Goal: Task Accomplishment & Management: Use online tool/utility

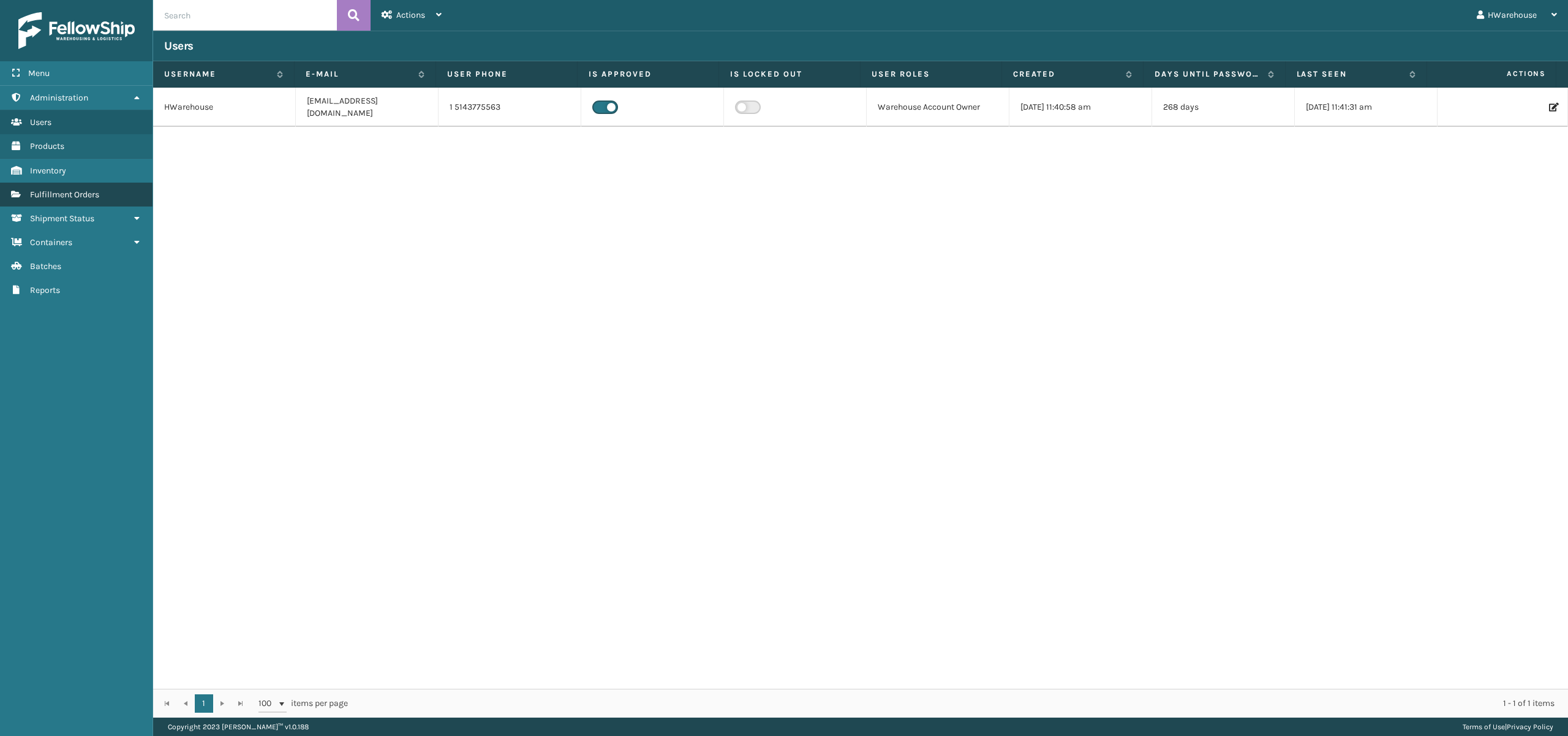
click at [82, 194] on span "Fulfillment Orders" at bounding box center [64, 194] width 69 height 10
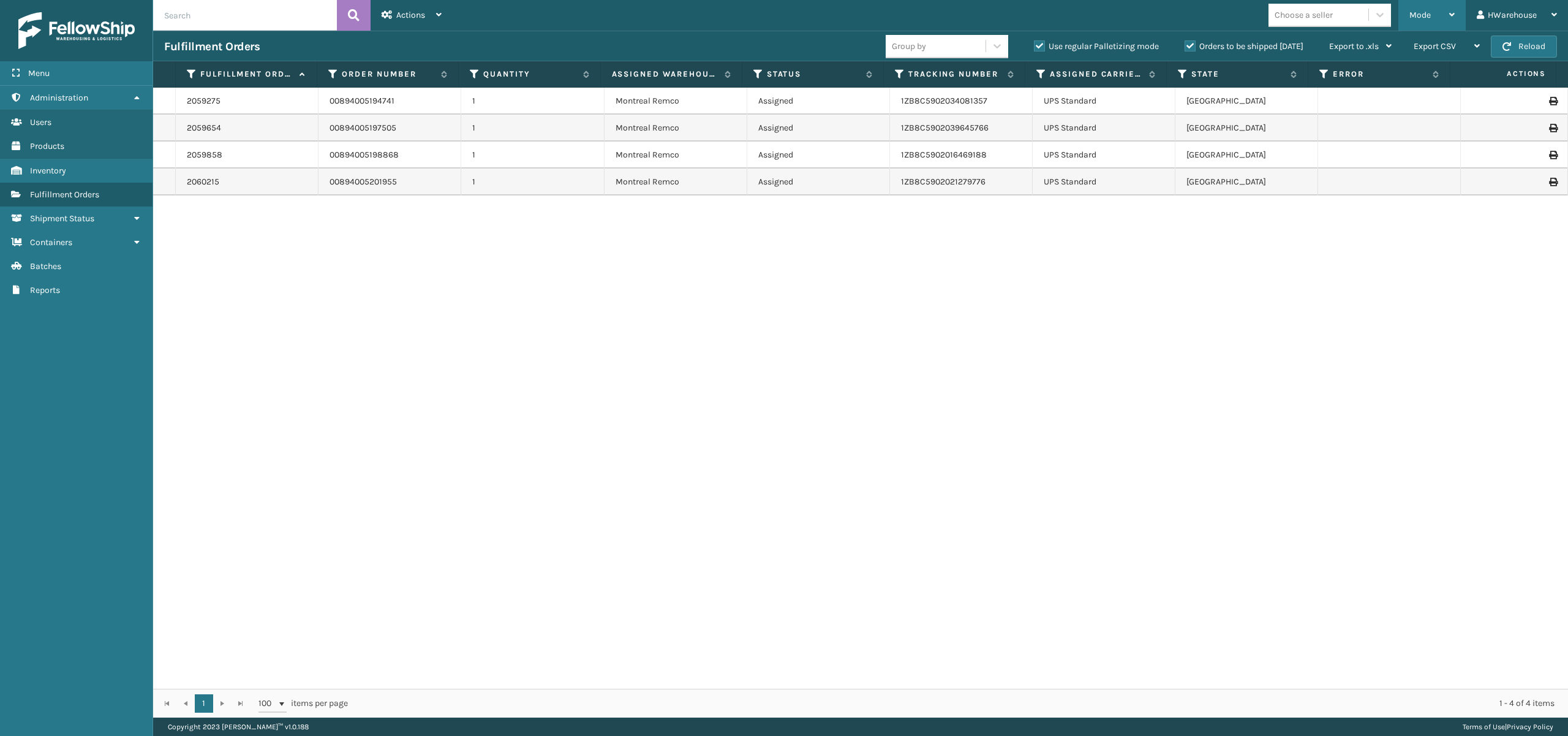
click at [1425, 9] on div "Mode" at bounding box center [1432, 15] width 45 height 30
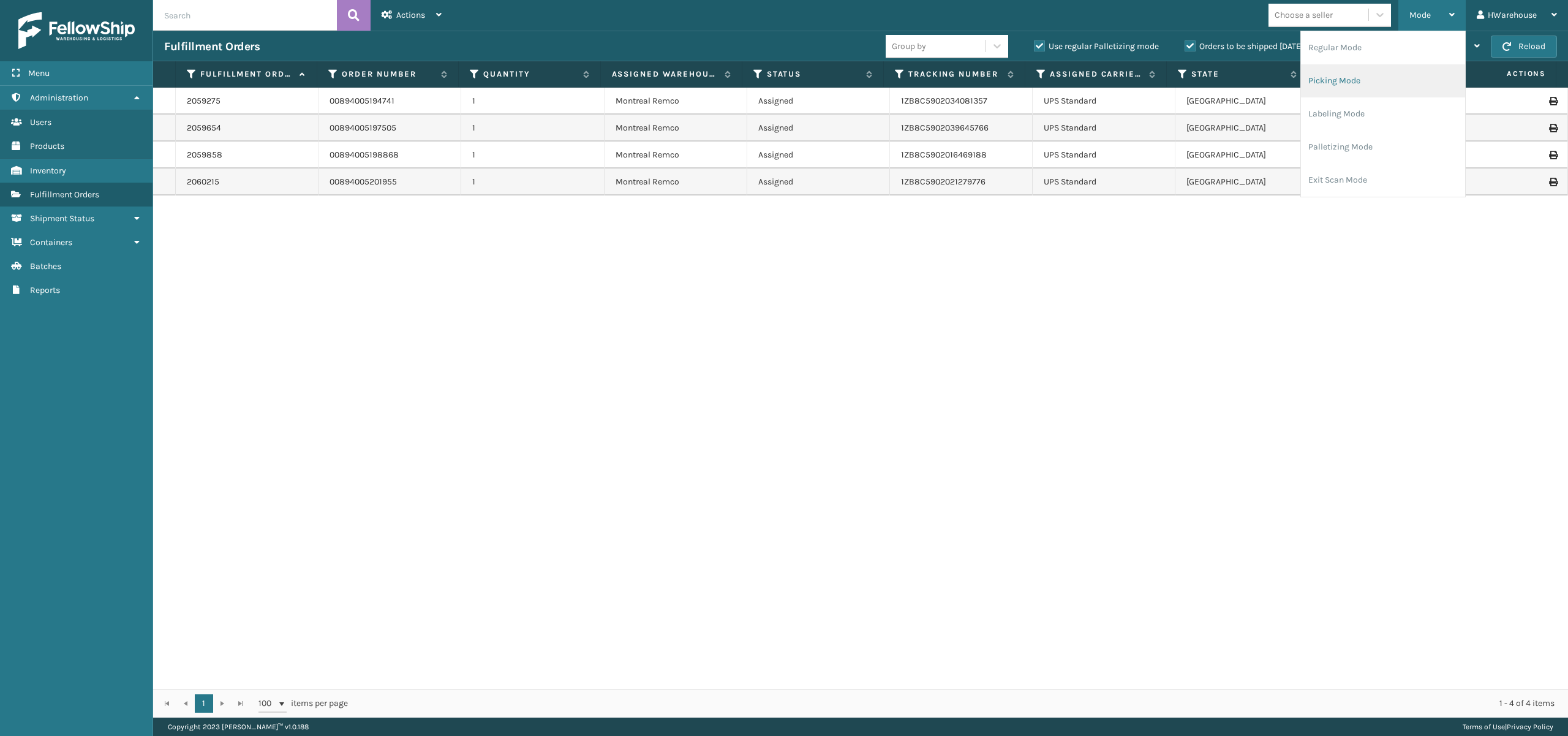
click at [1339, 74] on li "Picking Mode" at bounding box center [1383, 81] width 164 height 33
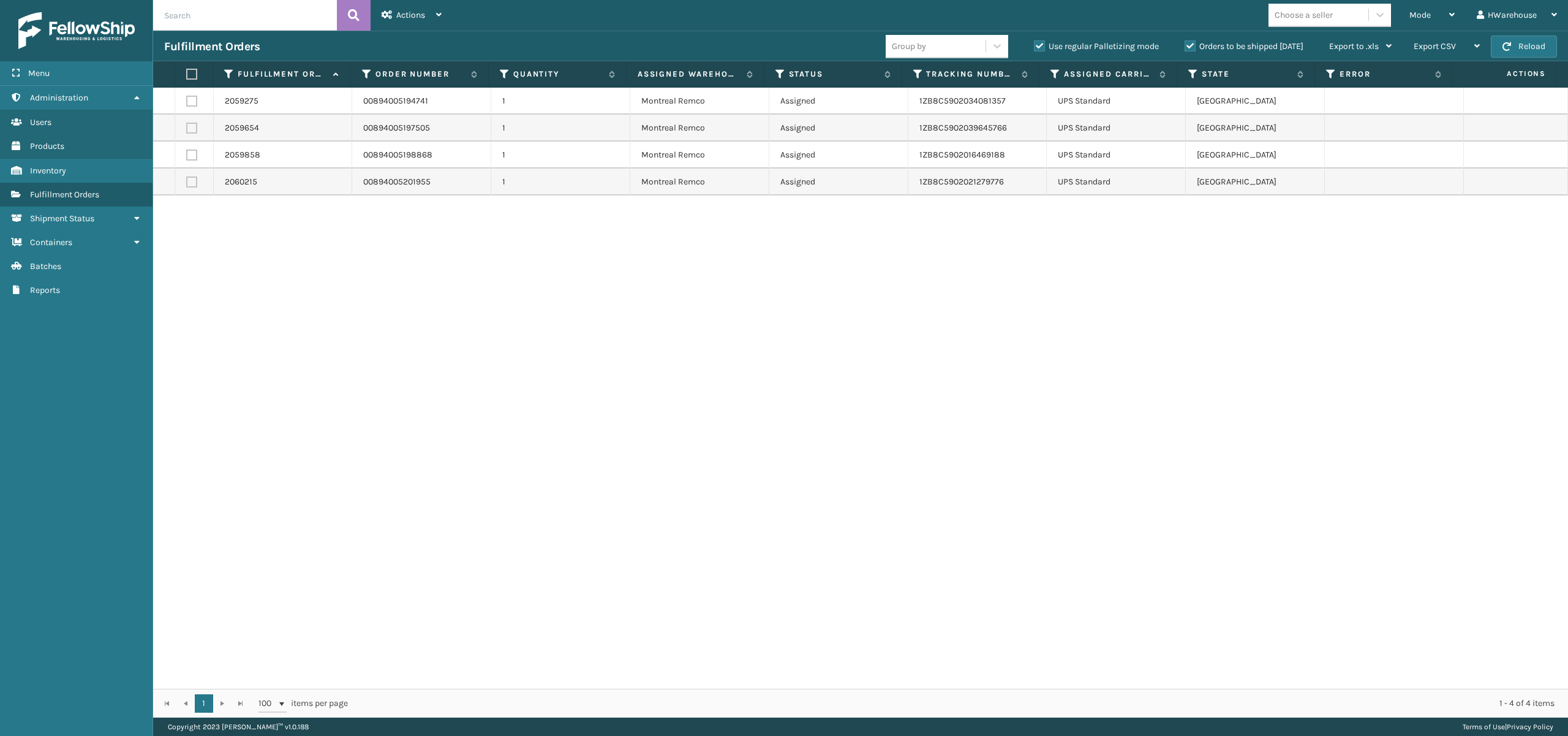
click at [192, 72] on label at bounding box center [191, 74] width 11 height 11
click at [187, 72] on input "checkbox" at bounding box center [186, 74] width 1 height 8
checkbox input "true"
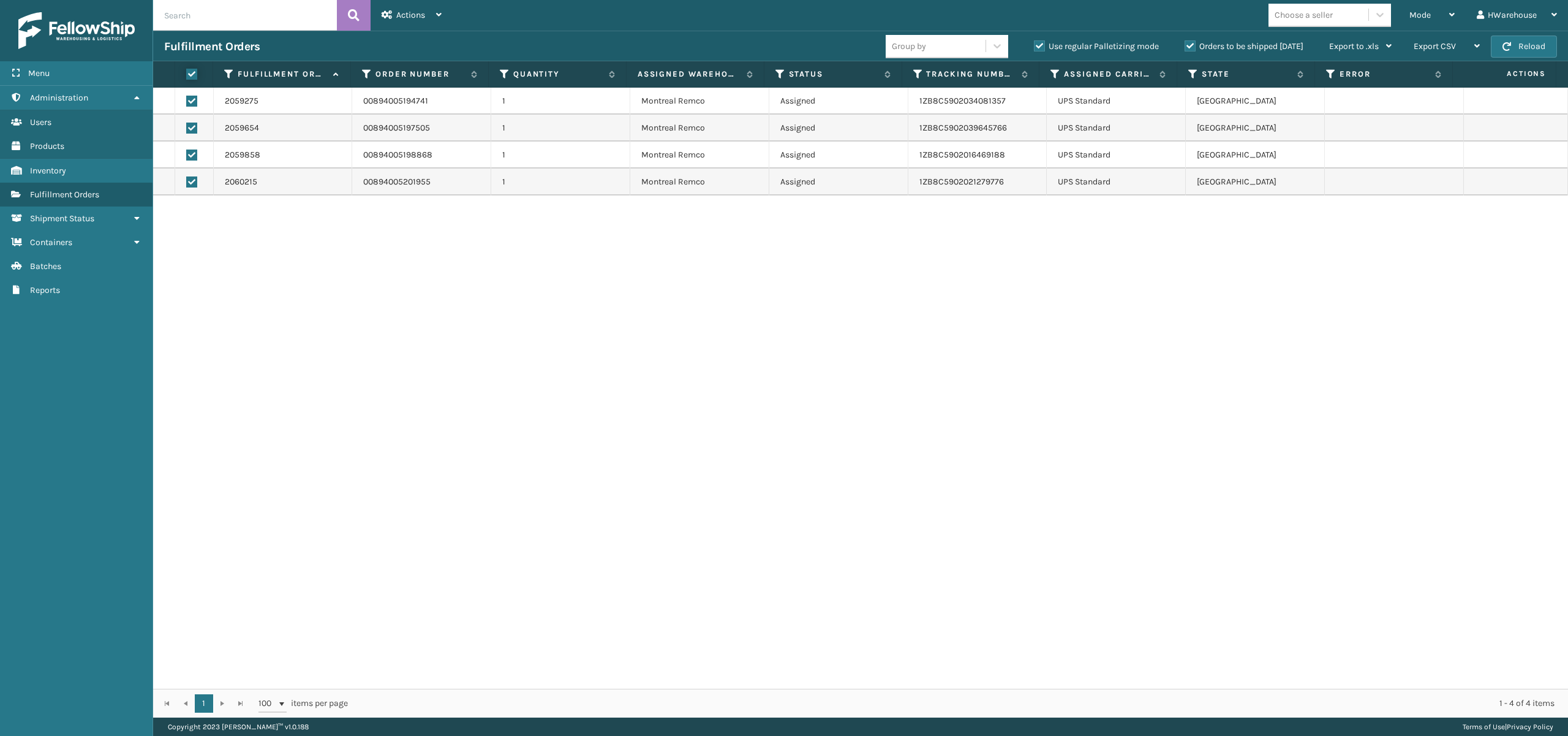
checkbox input "true"
click at [415, 12] on span "Actions" at bounding box center [410, 15] width 29 height 10
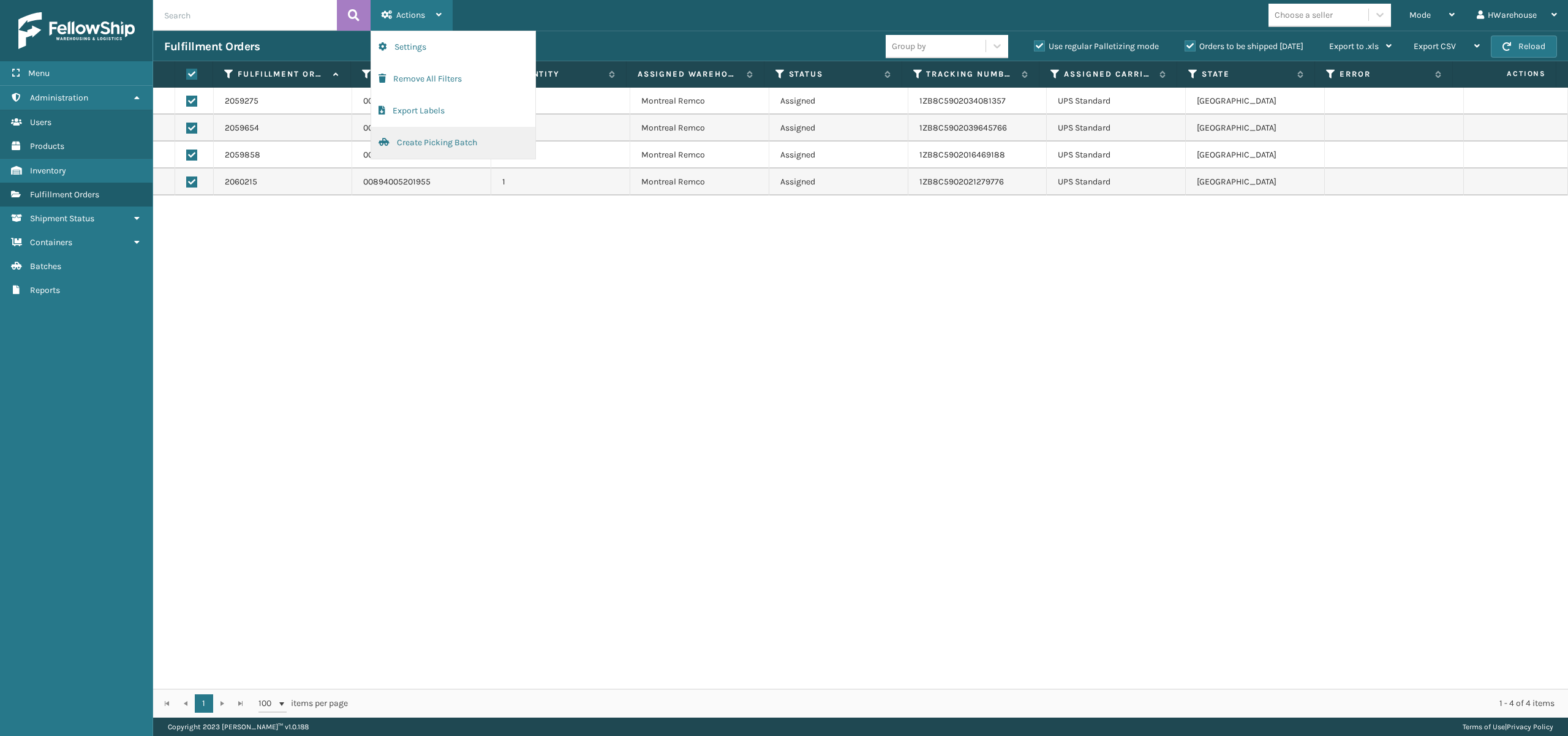
click at [436, 138] on button "Create Picking Batch" at bounding box center [453, 143] width 164 height 32
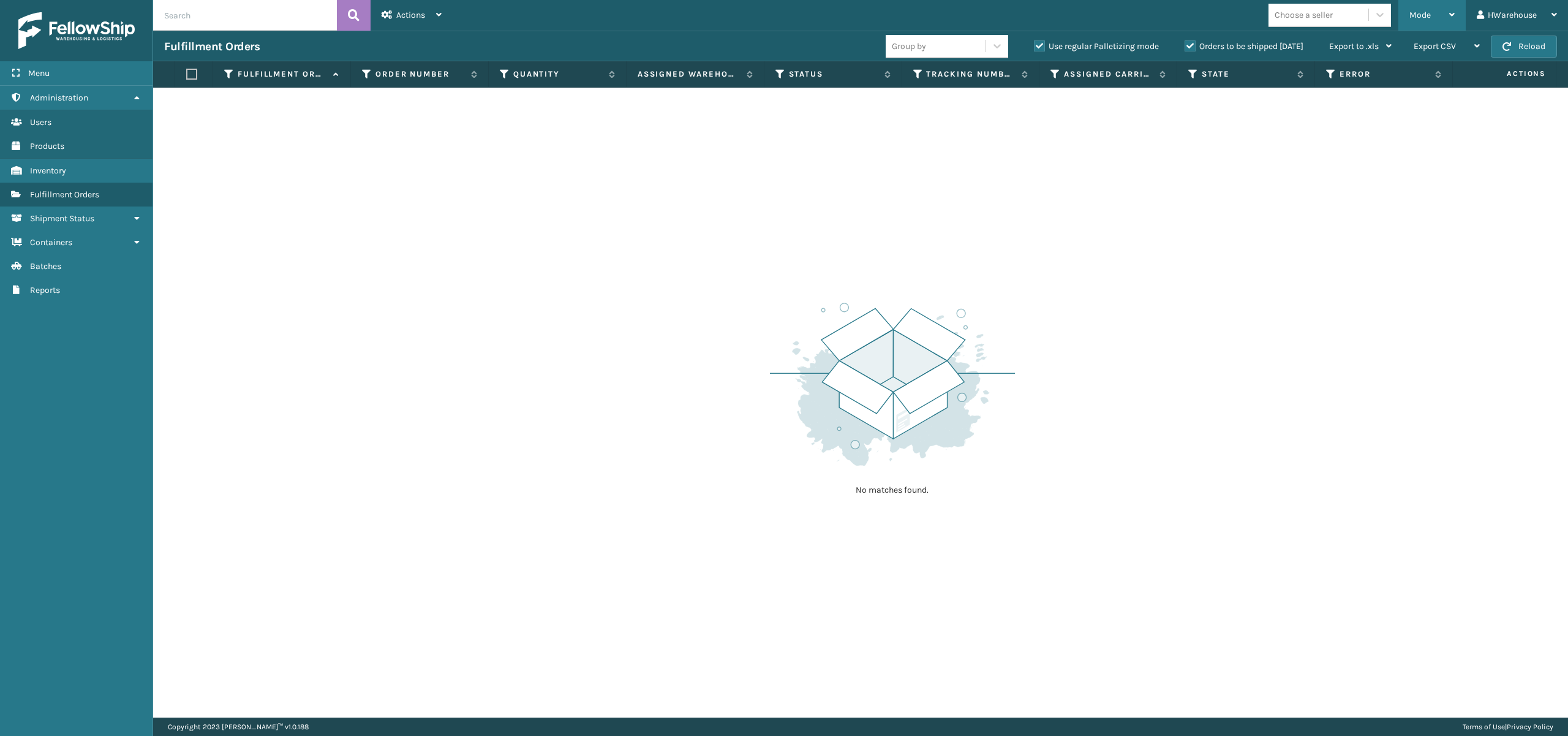
click at [1414, 8] on div "Mode" at bounding box center [1432, 15] width 45 height 30
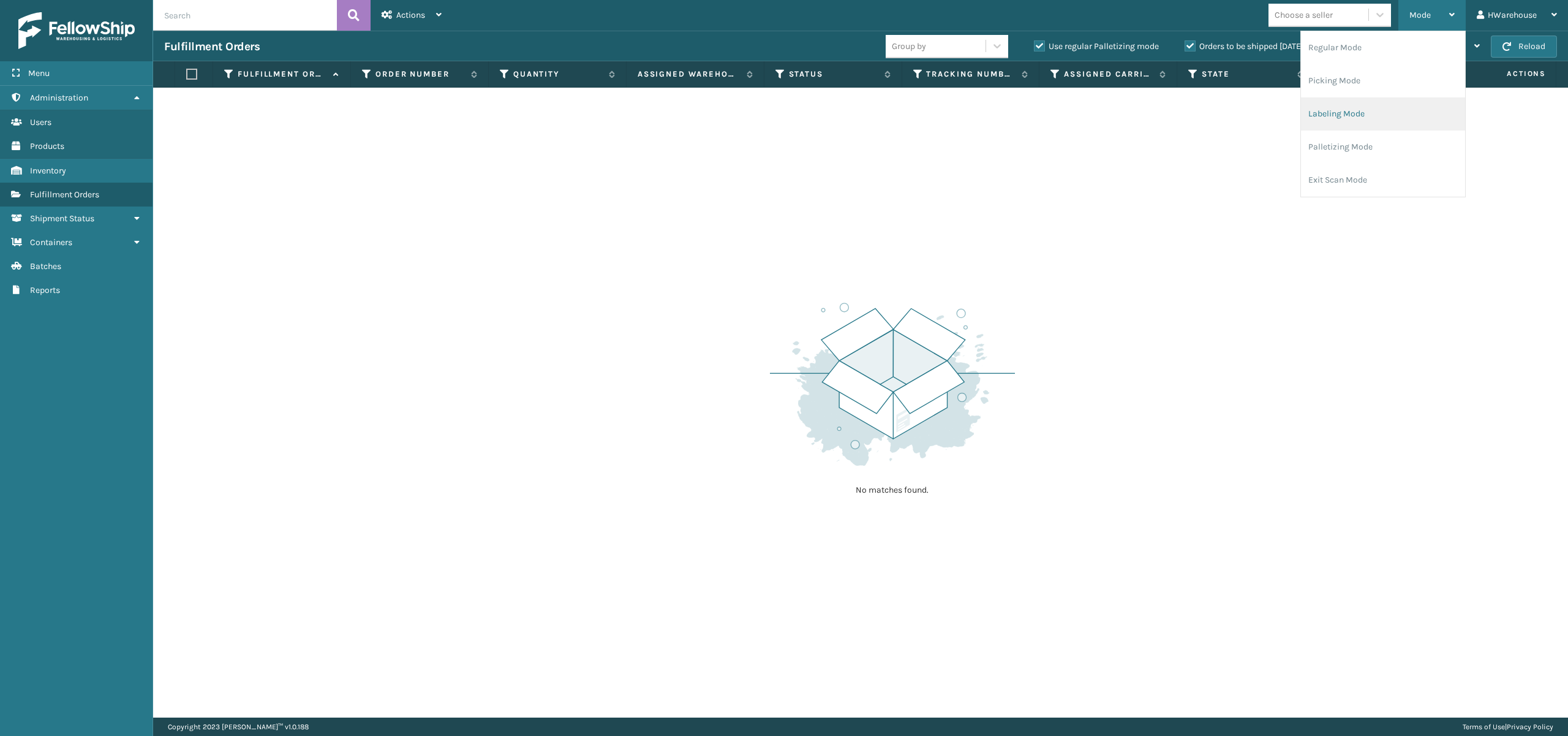
click at [1334, 116] on li "Labeling Mode" at bounding box center [1383, 114] width 164 height 33
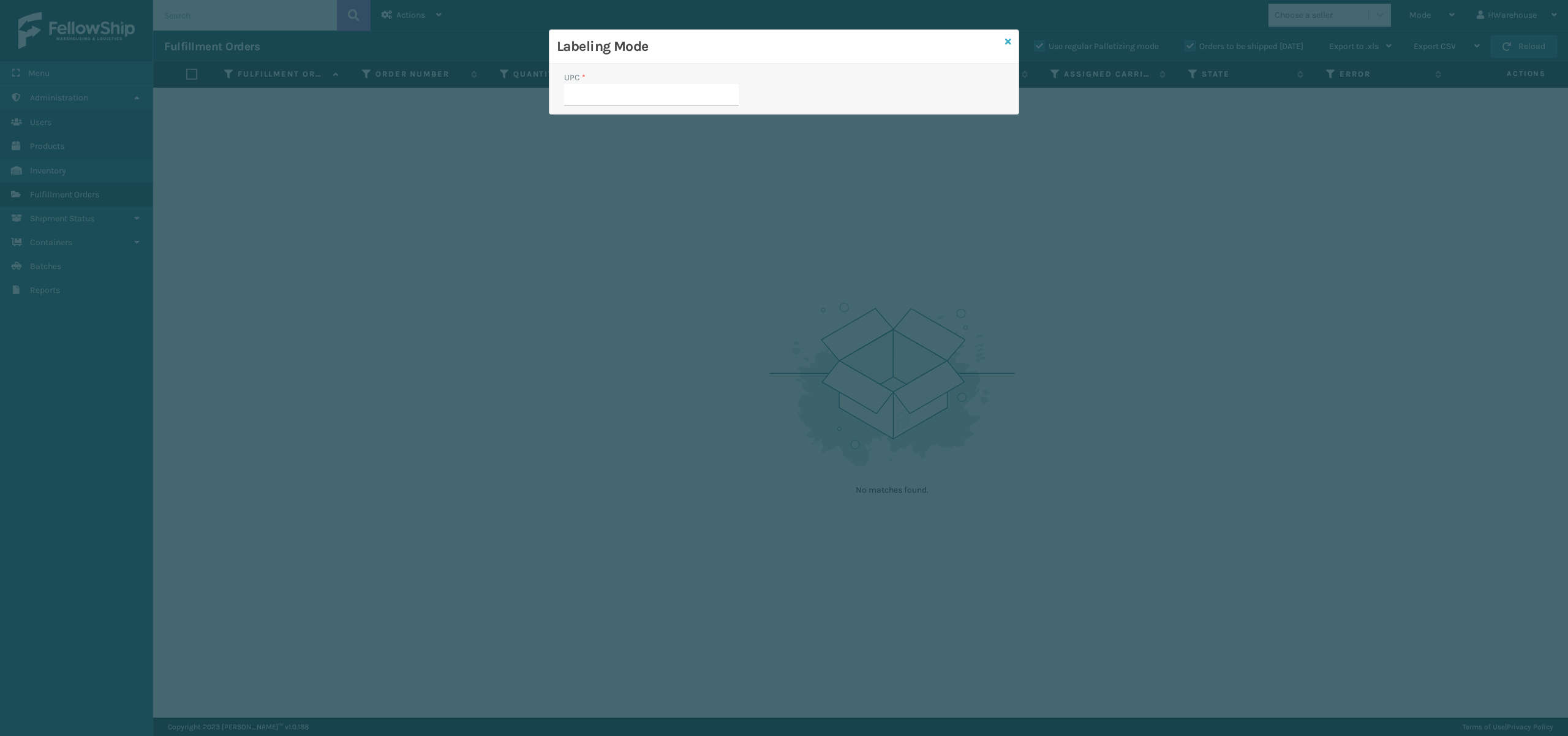
click at [1006, 37] on icon at bounding box center [1009, 42] width 6 height 9
